Goal: Information Seeking & Learning: Learn about a topic

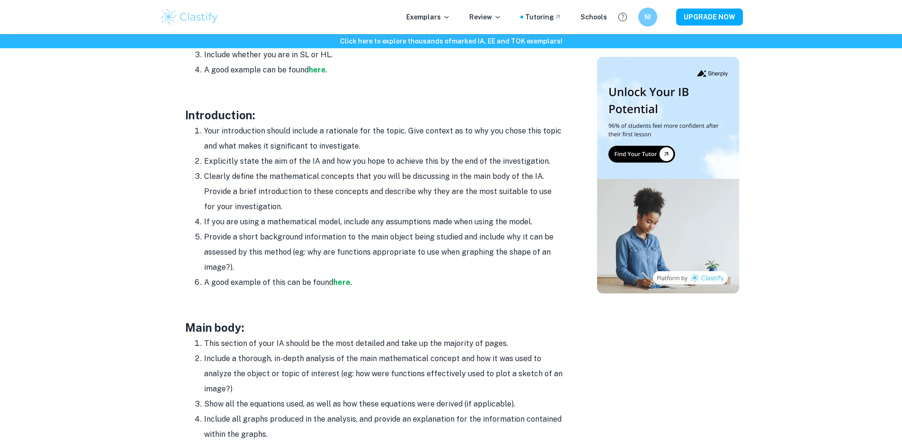
scroll to position [590, 0]
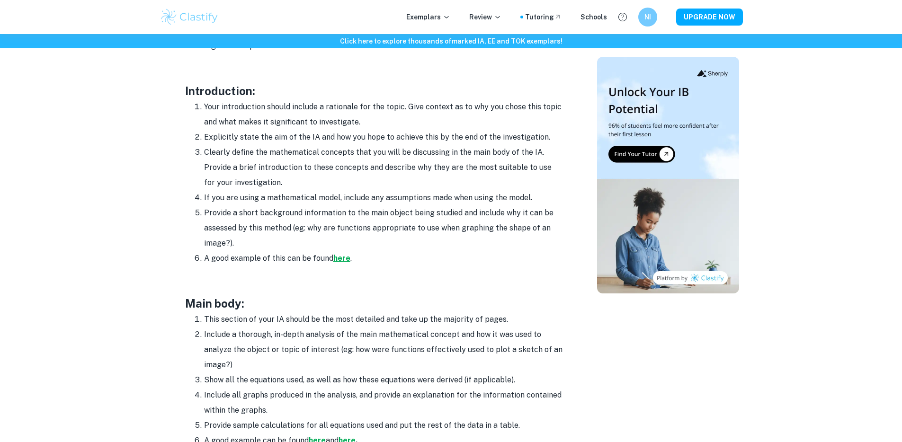
click at [334, 258] on strong "here" at bounding box center [341, 258] width 17 height 9
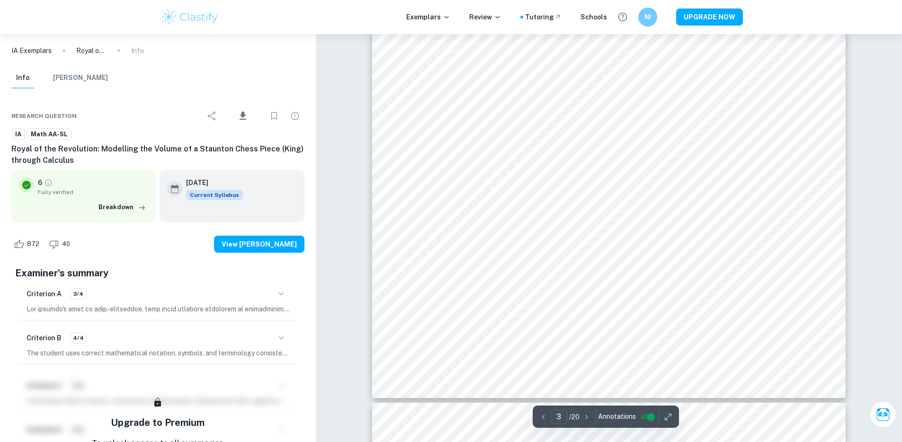
scroll to position [1647, 0]
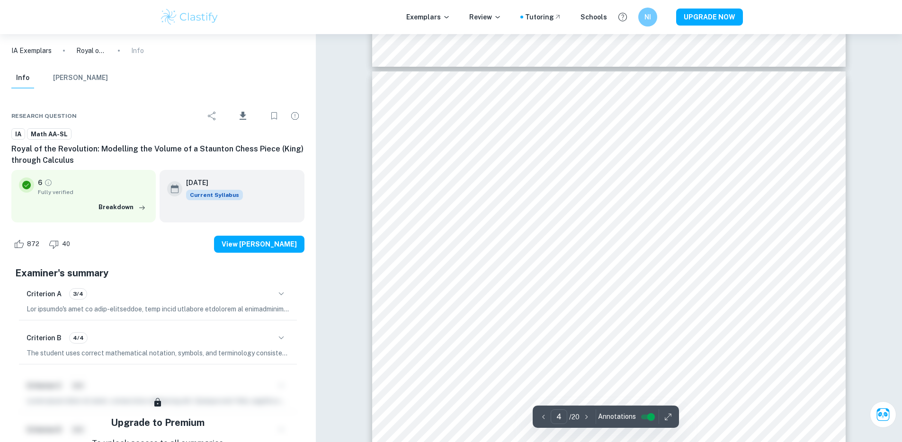
type input "3"
